Goal: Information Seeking & Learning: Learn about a topic

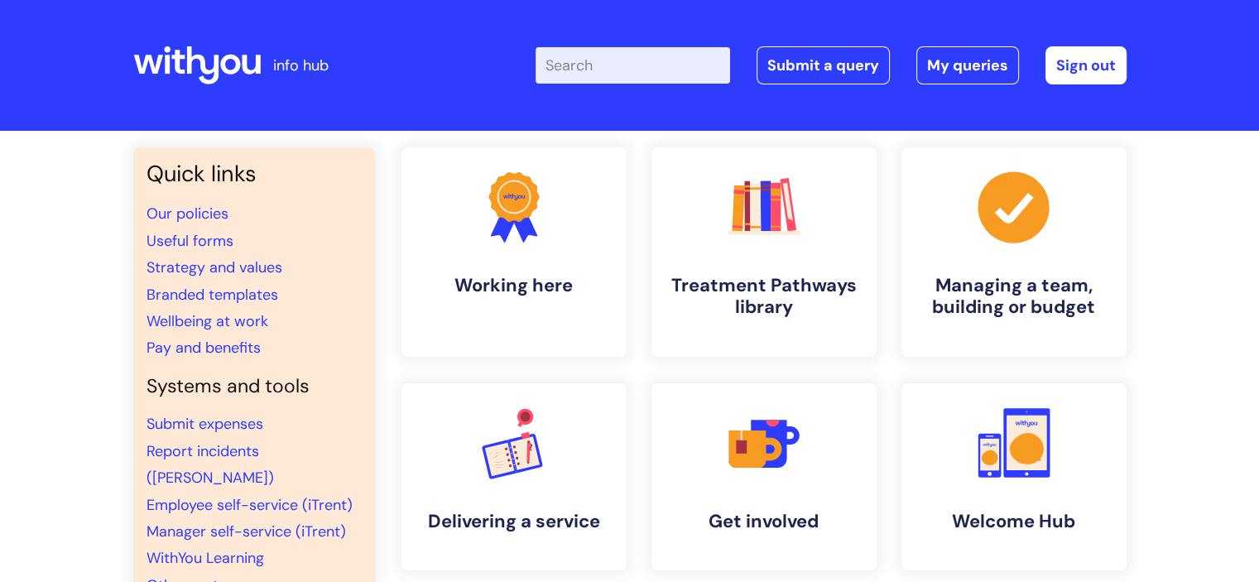
click at [707, 56] on input "Enter your search term here..." at bounding box center [633, 65] width 195 height 36
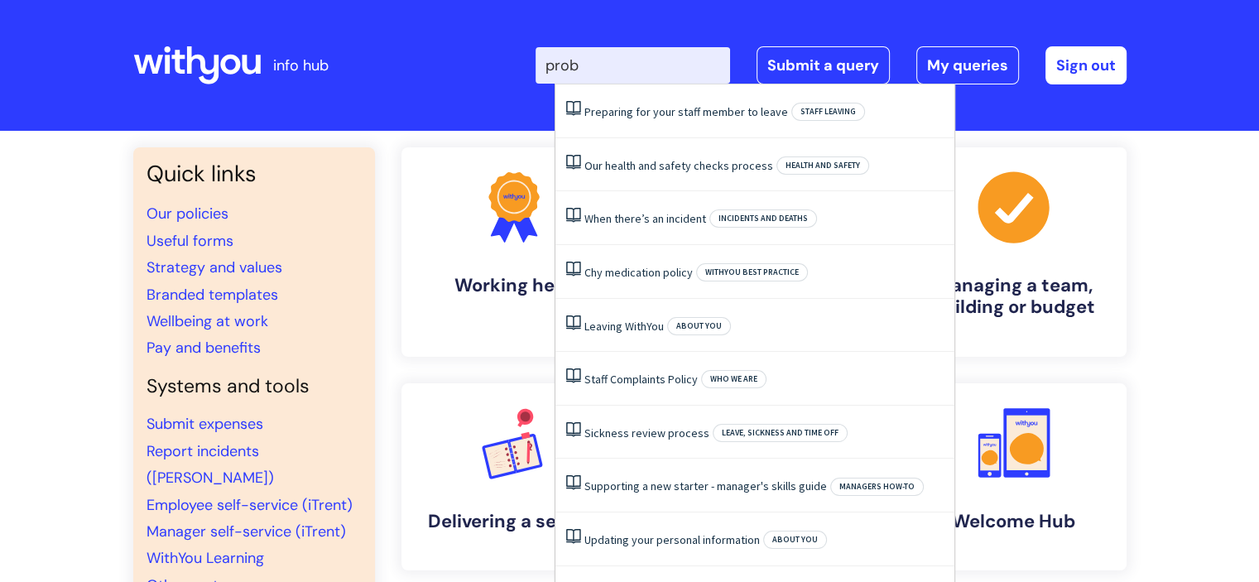
type input "proba"
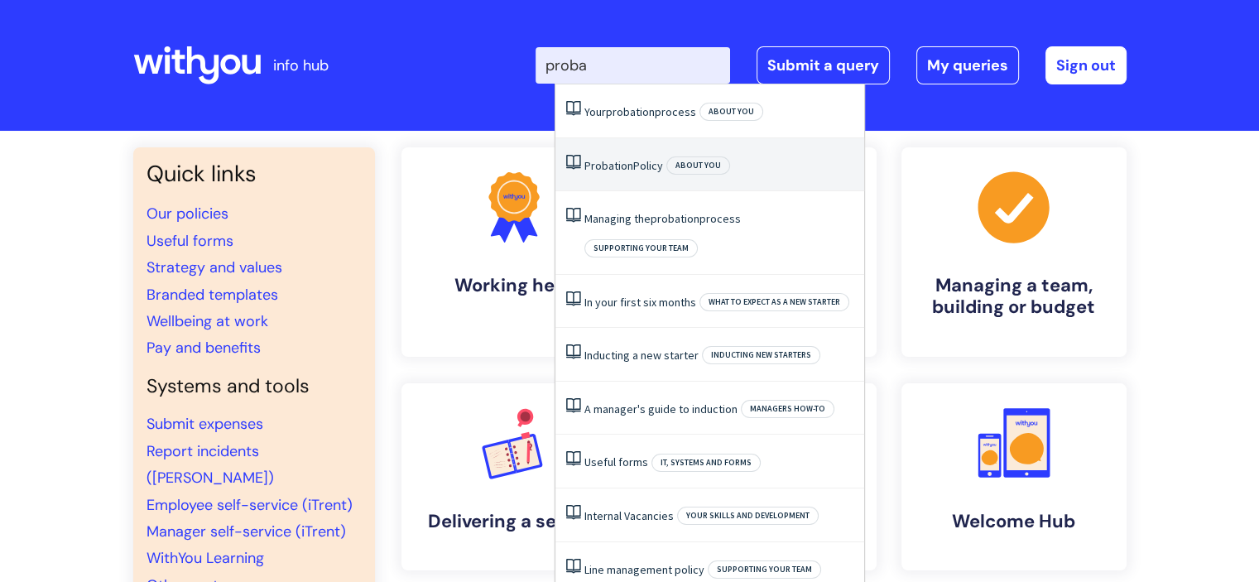
click at [652, 167] on link "Probation Policy" at bounding box center [624, 165] width 79 height 15
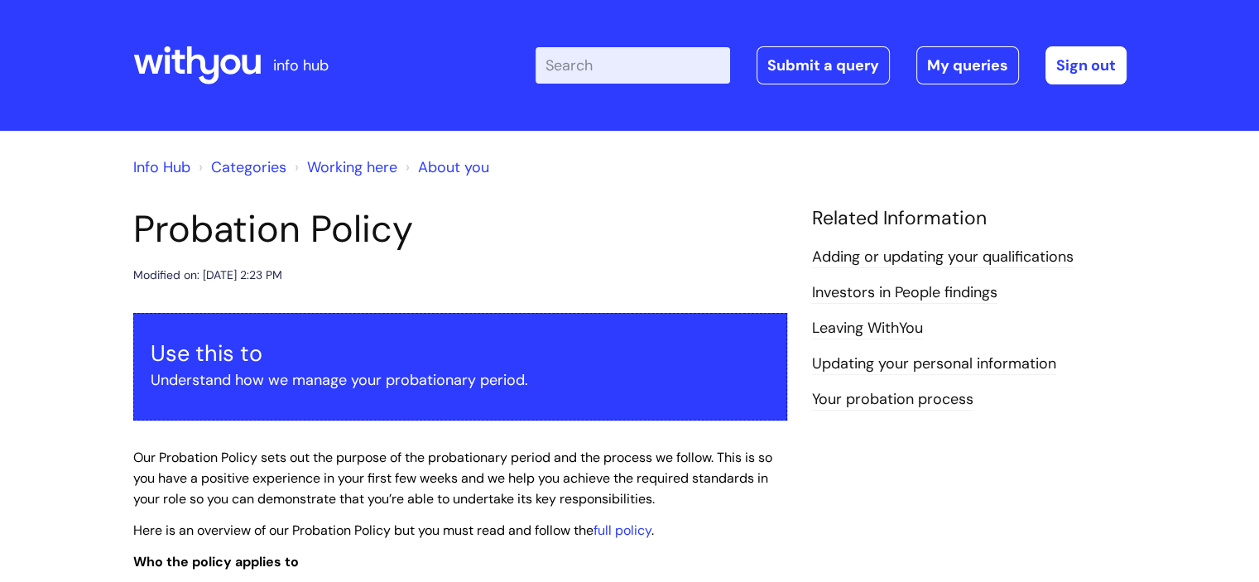
click at [657, 69] on input "Enter your search term here..." at bounding box center [633, 65] width 195 height 36
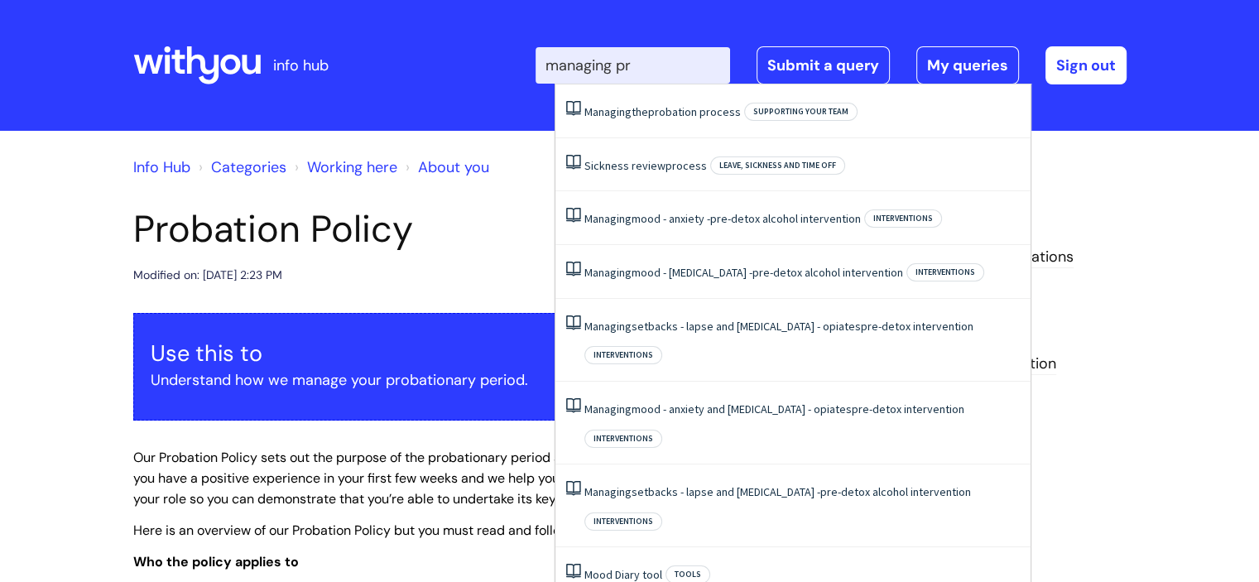
type input "managing pro"
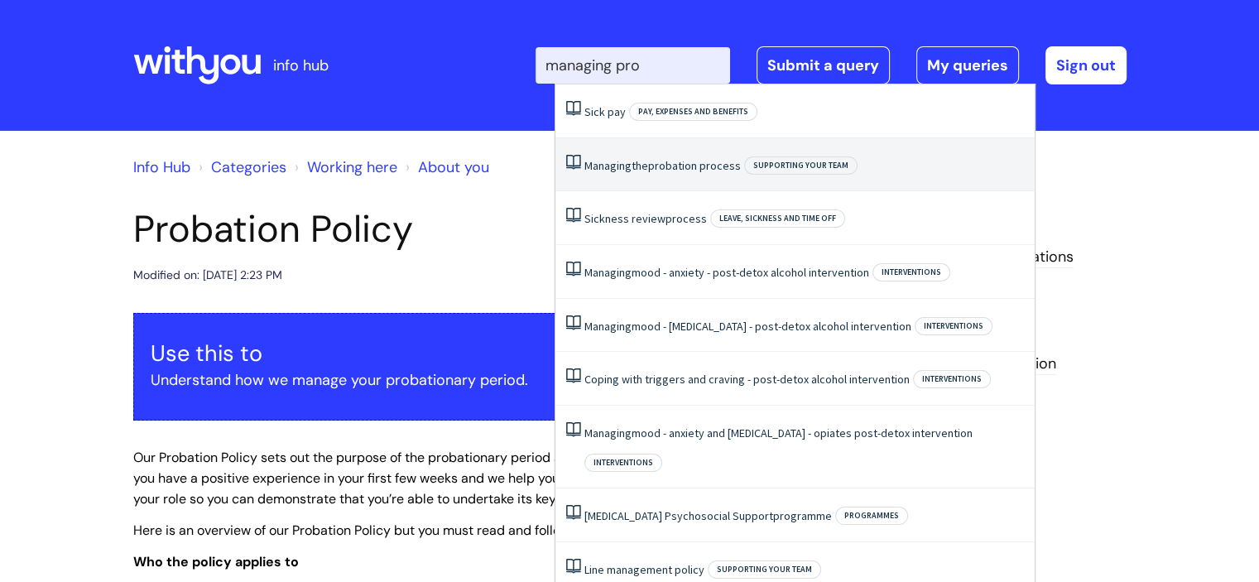
click at [703, 180] on li "Managing the probation process Supporting your team" at bounding box center [795, 165] width 479 height 54
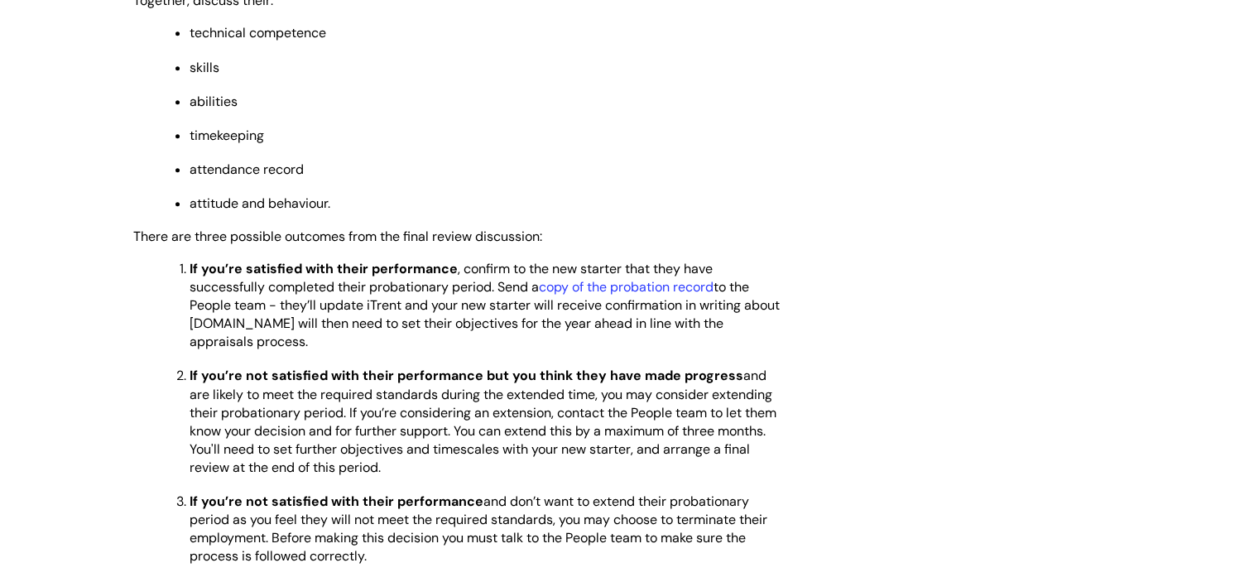
scroll to position [1475, 0]
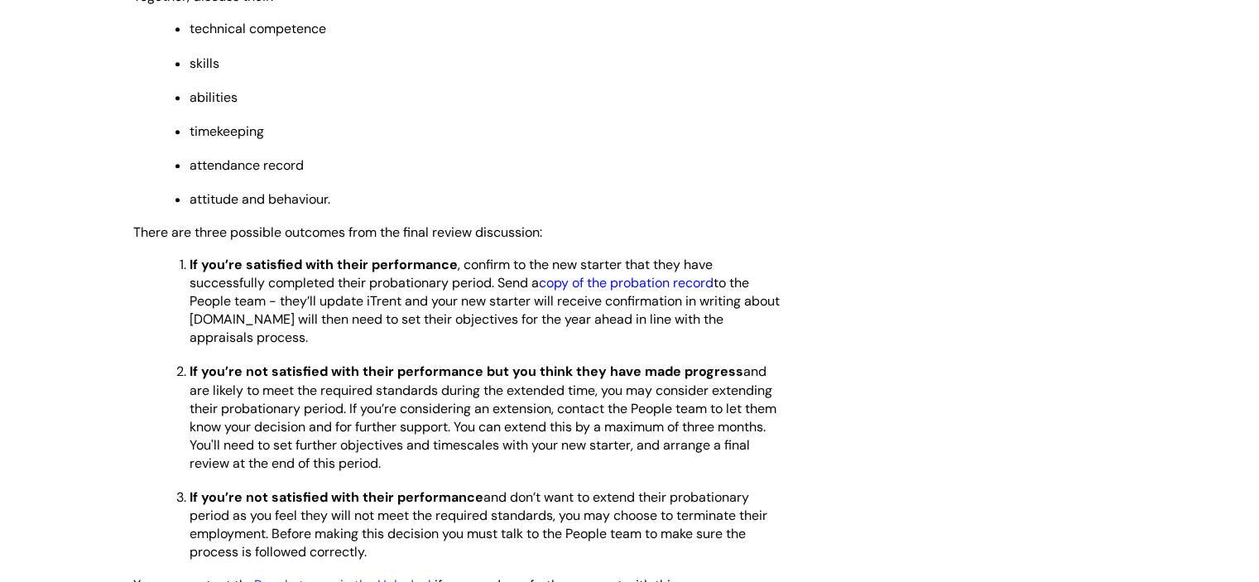
click at [587, 291] on link "copy of the probation record" at bounding box center [626, 282] width 175 height 17
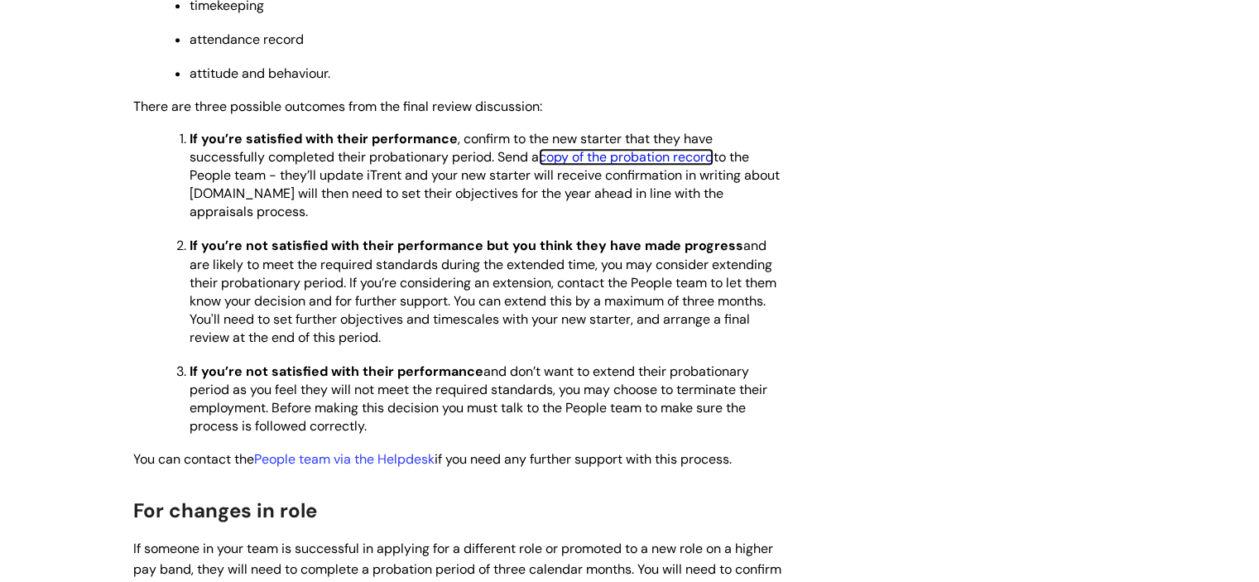
scroll to position [1617, 0]
